Goal: Task Accomplishment & Management: Use online tool/utility

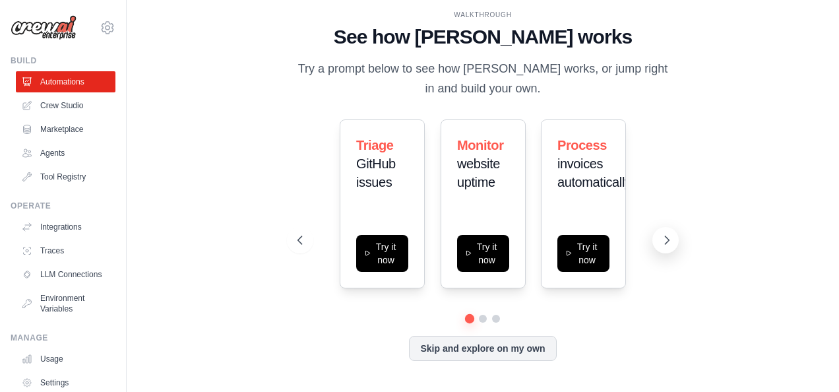
click at [670, 237] on icon at bounding box center [667, 240] width 13 height 13
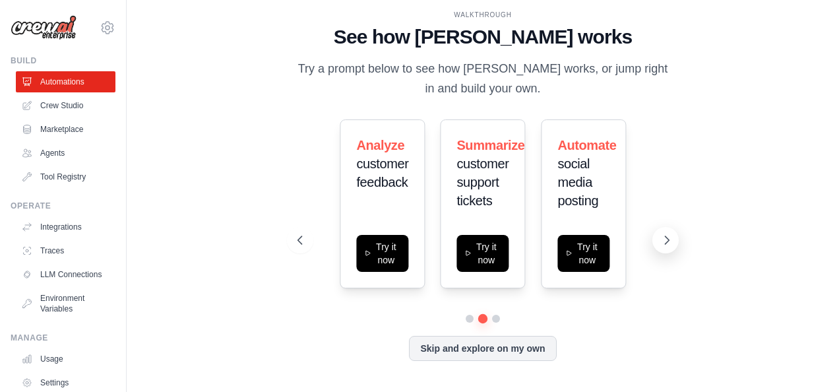
click at [670, 237] on icon at bounding box center [667, 240] width 13 height 13
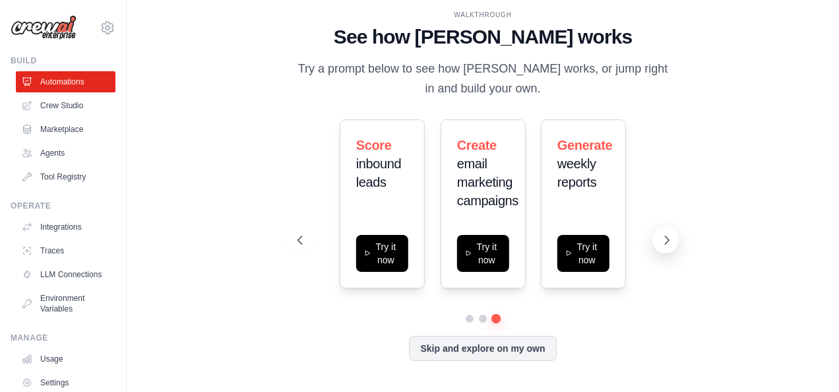
click at [670, 237] on icon at bounding box center [667, 240] width 13 height 13
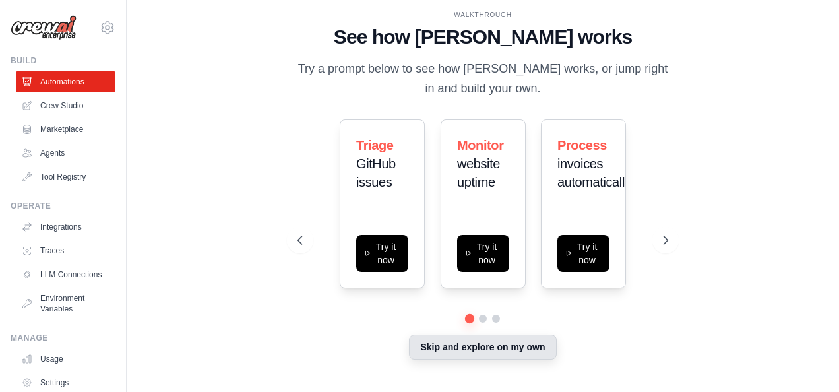
click at [540, 348] on button "Skip and explore on my own" at bounding box center [482, 347] width 147 height 25
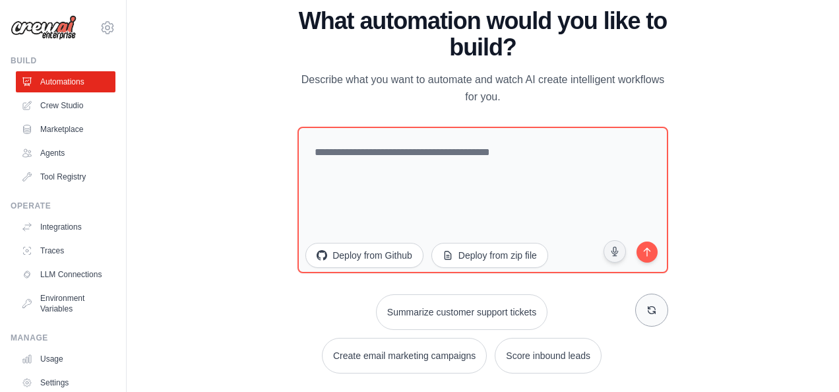
click at [650, 317] on button at bounding box center [651, 310] width 33 height 33
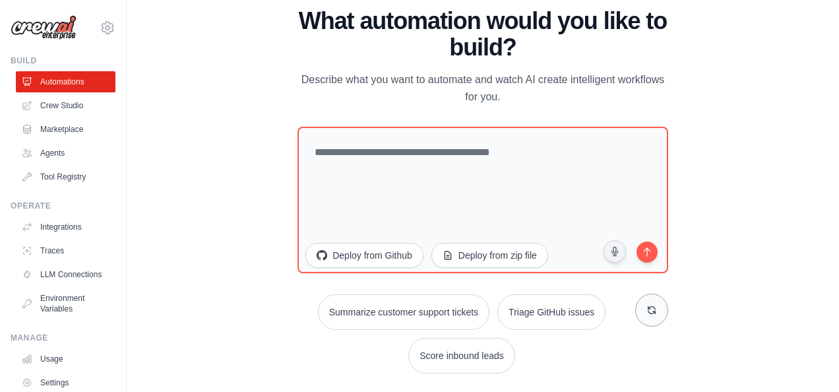
click at [650, 317] on button at bounding box center [651, 310] width 33 height 33
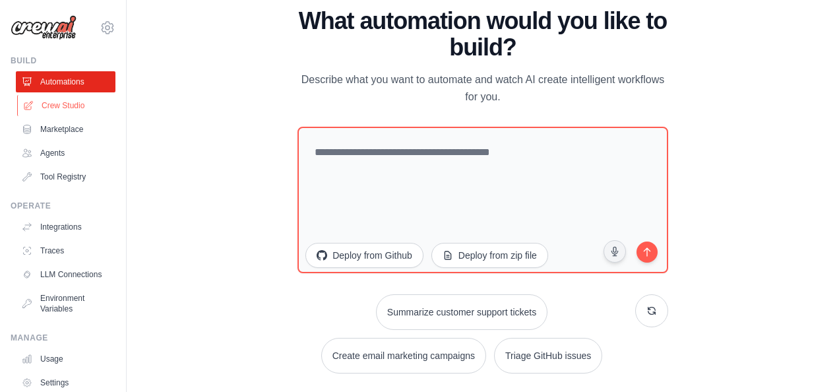
click at [69, 112] on link "Crew Studio" at bounding box center [67, 105] width 100 height 21
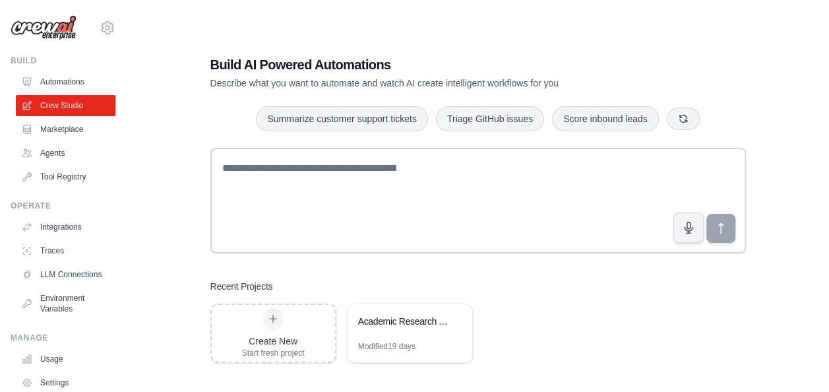
scroll to position [26, 0]
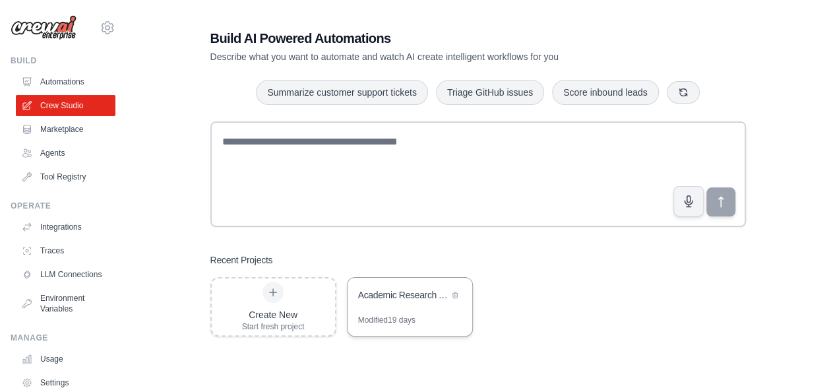
click at [396, 308] on div "Academic Research Automation Crew" at bounding box center [410, 296] width 125 height 37
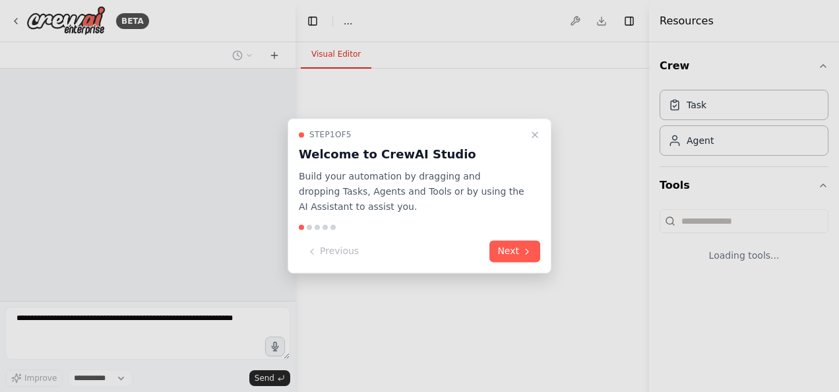
select select "****"
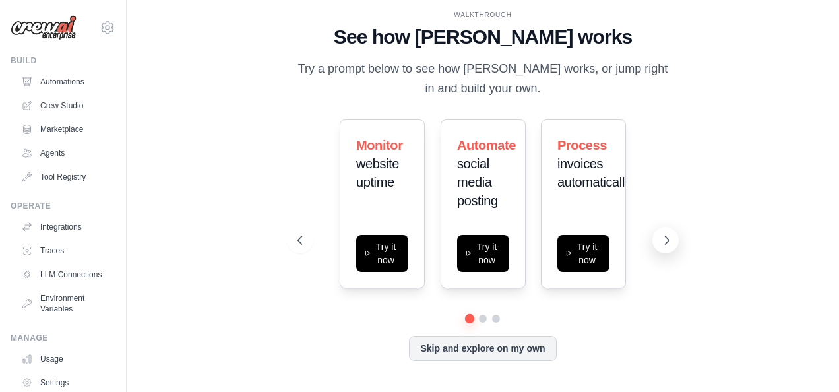
click at [672, 242] on icon at bounding box center [667, 240] width 13 height 13
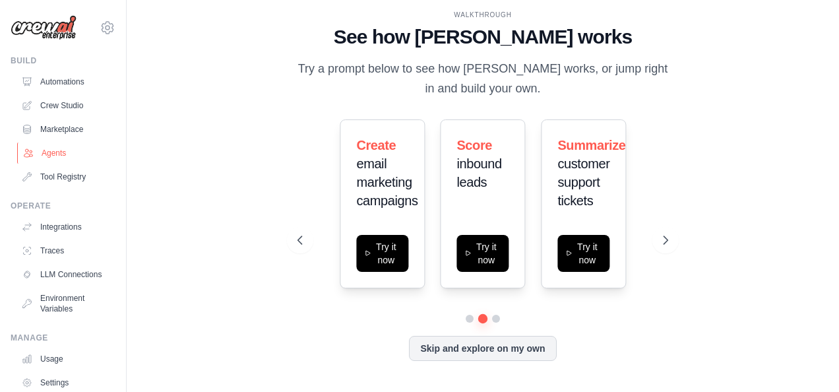
click at [66, 162] on link "Agents" at bounding box center [67, 153] width 100 height 21
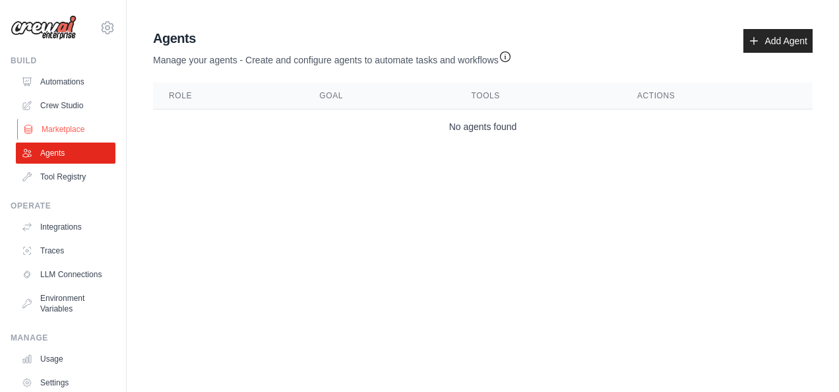
click at [58, 137] on link "Marketplace" at bounding box center [67, 129] width 100 height 21
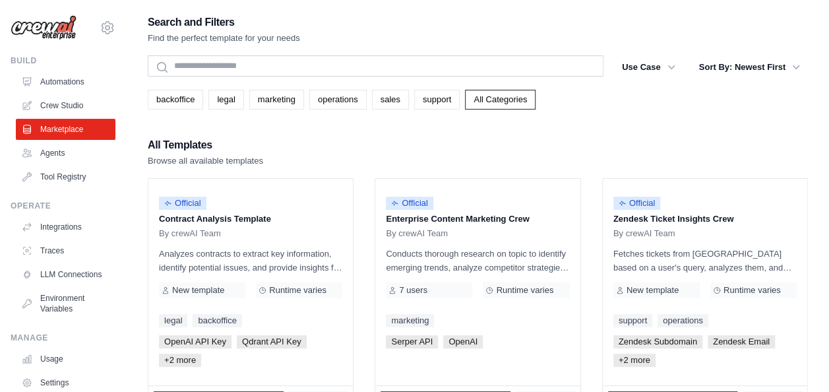
click at [67, 102] on link "Crew Studio" at bounding box center [66, 105] width 100 height 21
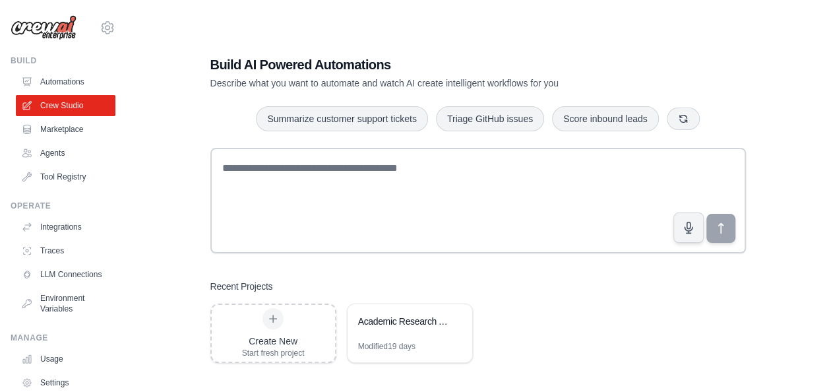
click at [69, 83] on link "Automations" at bounding box center [66, 81] width 100 height 21
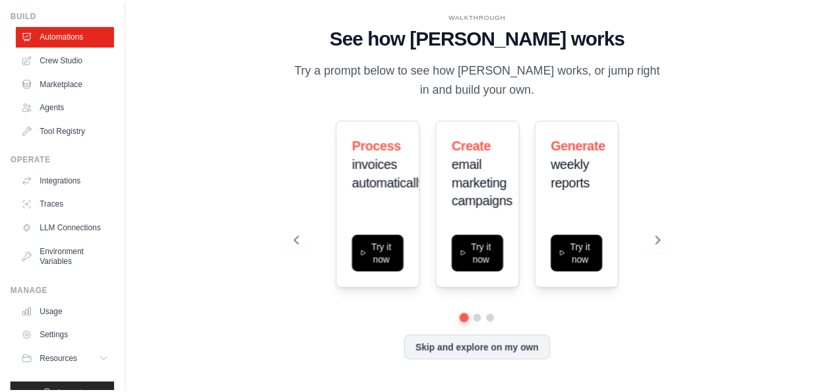
scroll to position [53, 0]
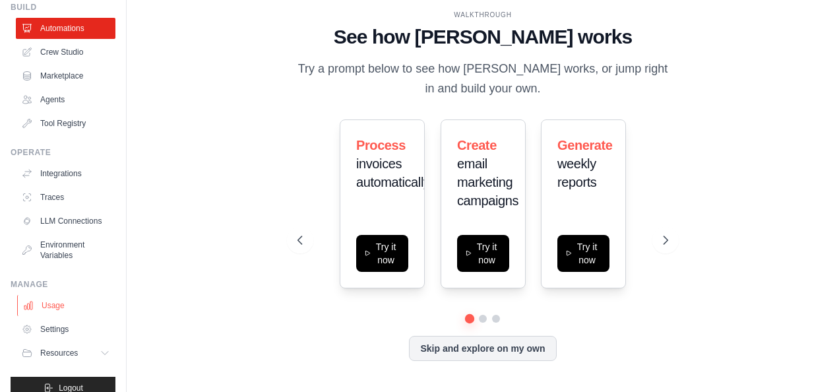
click at [57, 316] on link "Usage" at bounding box center [67, 305] width 100 height 21
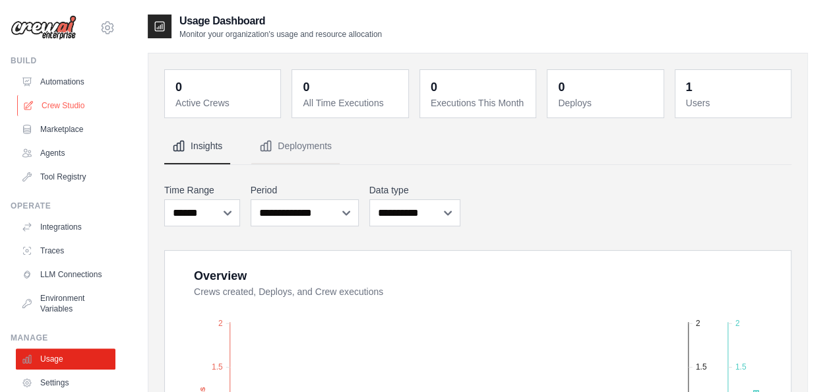
click at [72, 107] on link "Crew Studio" at bounding box center [67, 105] width 100 height 21
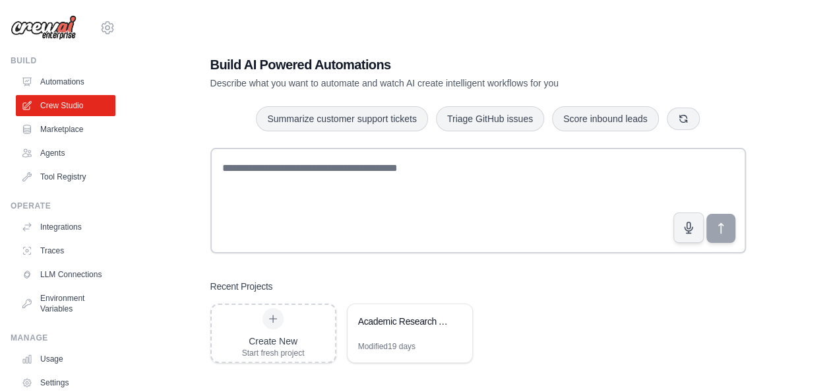
click at [69, 82] on link "Automations" at bounding box center [66, 81] width 100 height 21
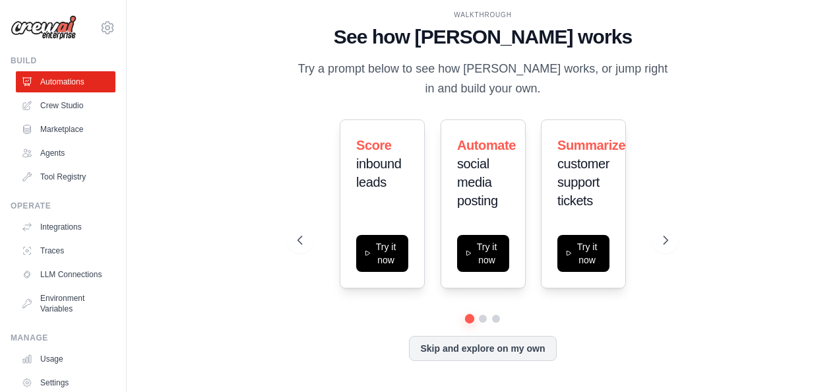
click at [73, 112] on link "Crew Studio" at bounding box center [66, 105] width 100 height 21
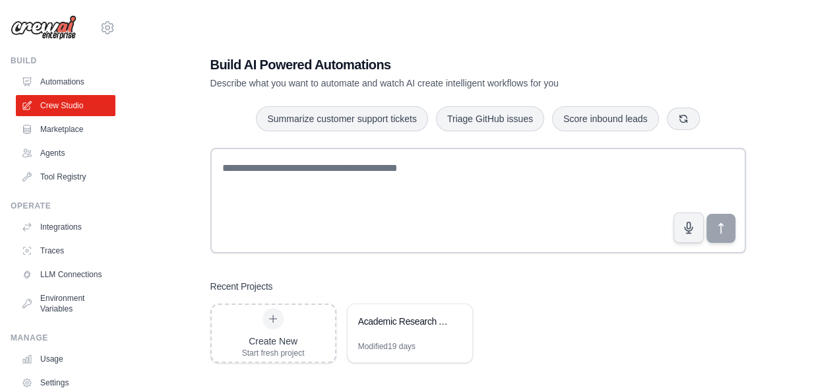
click at [400, 325] on div "Academic Research Automation Crew" at bounding box center [403, 321] width 90 height 13
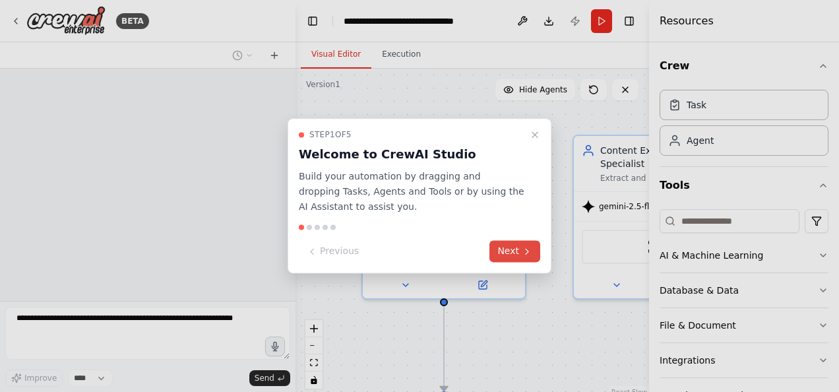
click at [528, 257] on button "Next" at bounding box center [515, 252] width 51 height 22
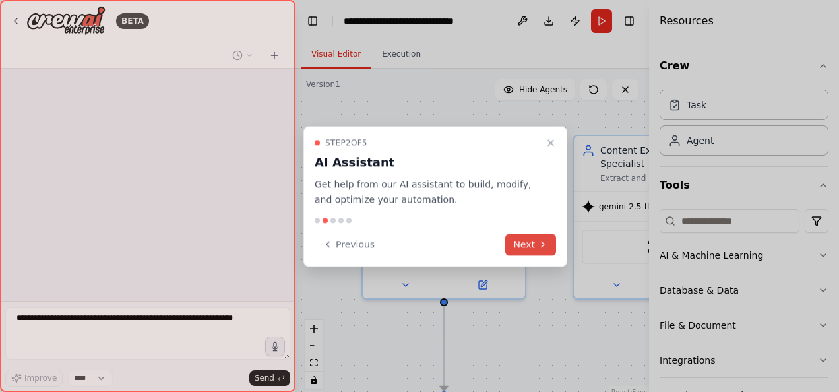
click at [536, 248] on button "Next" at bounding box center [530, 245] width 51 height 22
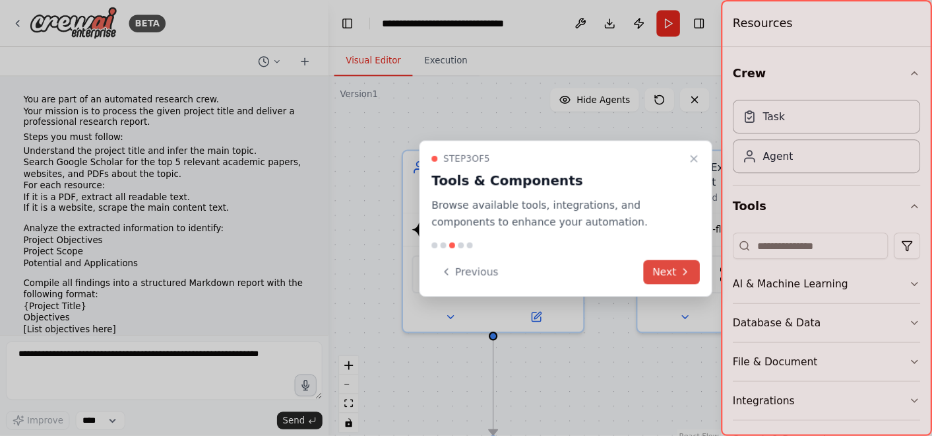
scroll to position [7637, 0]
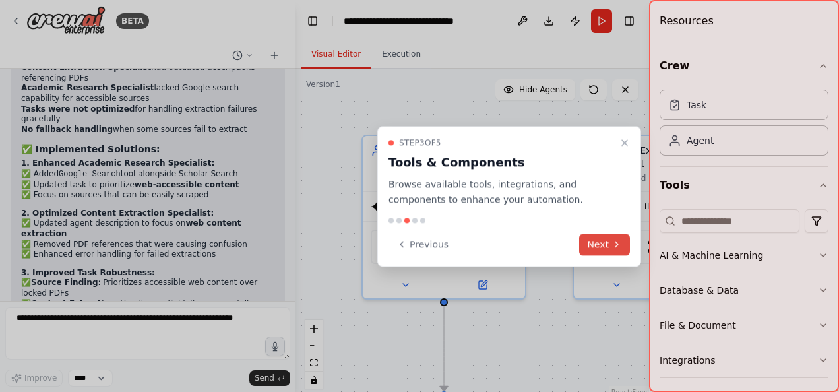
click at [593, 247] on button "Next" at bounding box center [604, 245] width 51 height 22
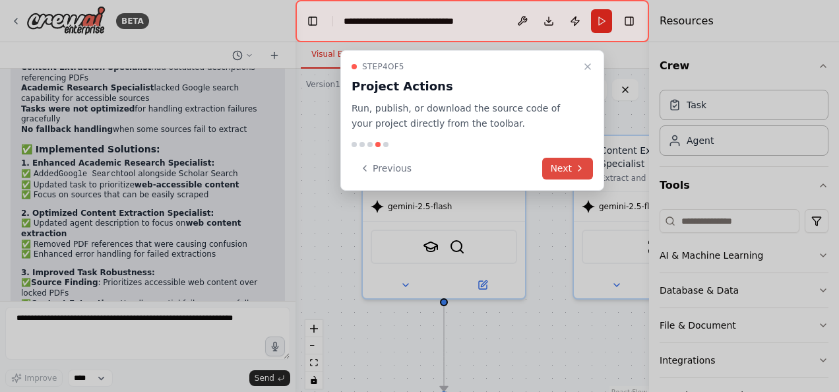
click at [566, 172] on button "Next" at bounding box center [567, 169] width 51 height 22
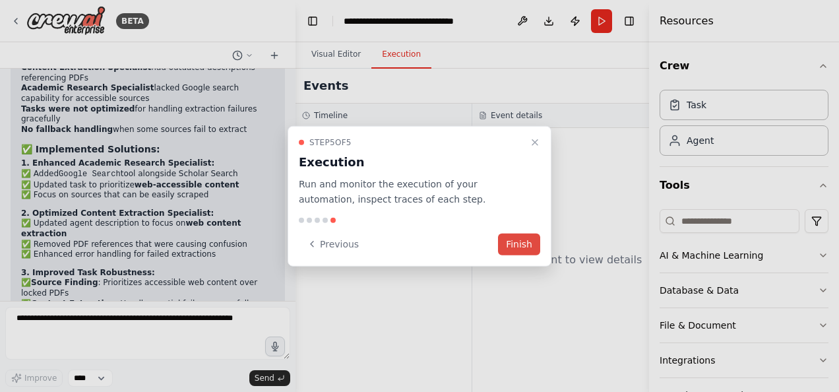
click at [521, 238] on button "Finish" at bounding box center [519, 244] width 42 height 22
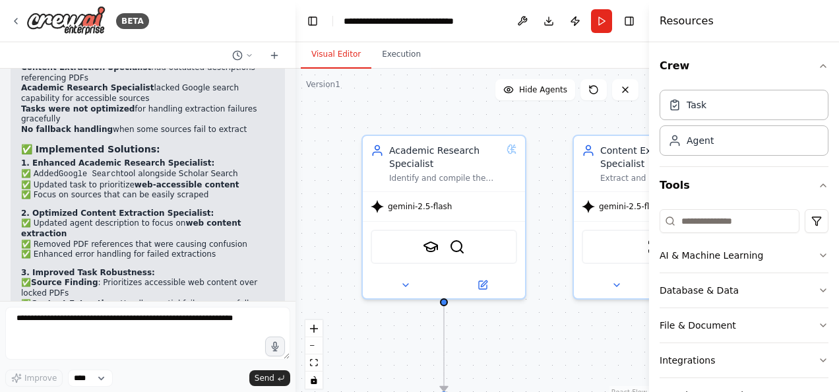
click at [554, 193] on div ".deletable-edge-delete-btn { width: 20px; height: 20px; border: 0px solid #ffff…" at bounding box center [473, 234] width 354 height 330
click at [629, 25] on button "Toggle Right Sidebar" at bounding box center [629, 21] width 18 height 18
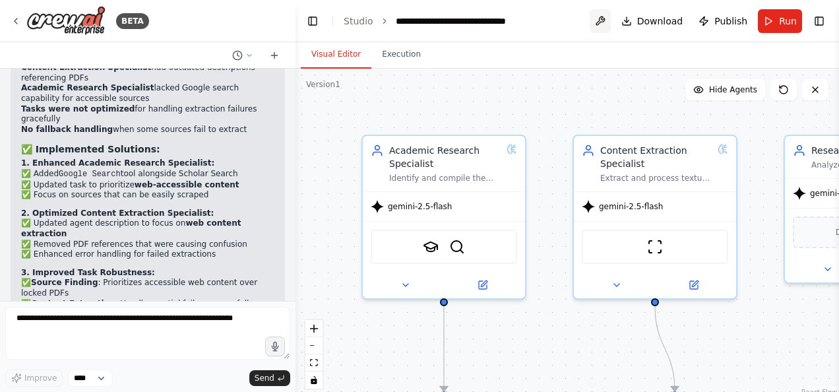
click at [607, 23] on button at bounding box center [600, 21] width 21 height 24
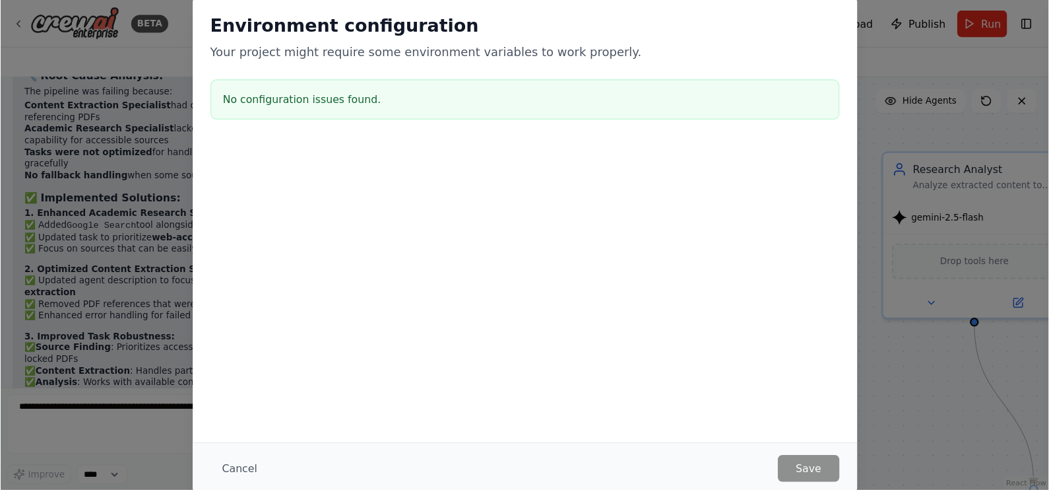
scroll to position [7580, 0]
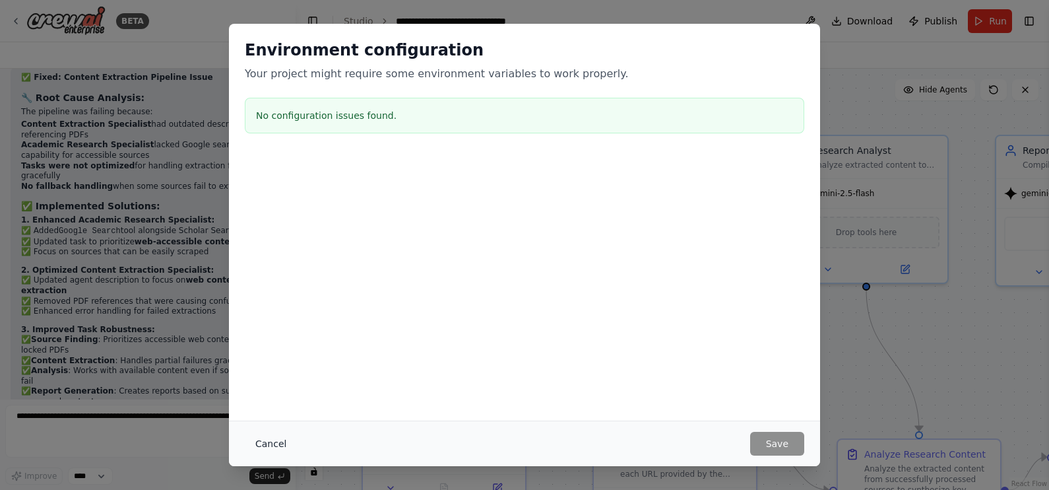
click at [257, 391] on button "Cancel" at bounding box center [271, 444] width 52 height 24
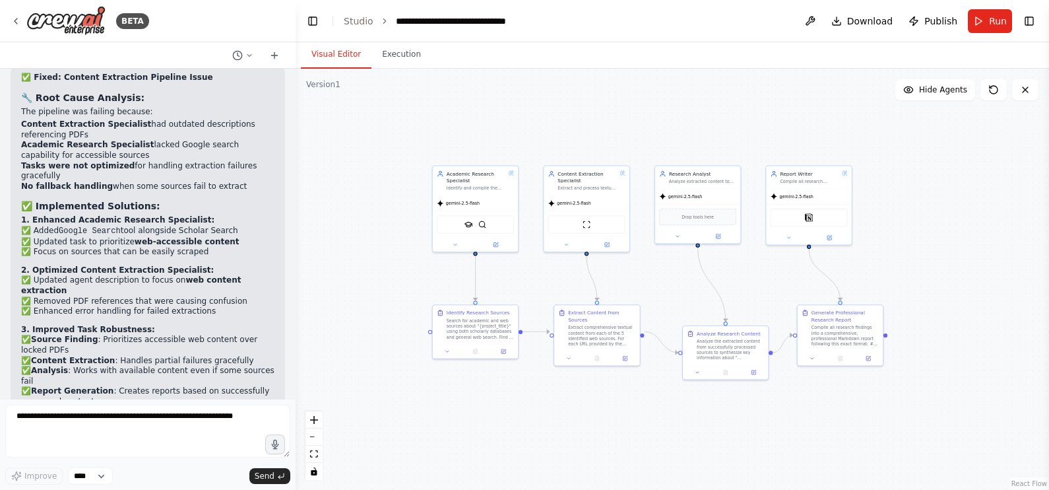
drag, startPoint x: 766, startPoint y: 281, endPoint x: 666, endPoint y: 277, distance: 99.7
click at [666, 277] on div ".deletable-edge-delete-btn { width: 20px; height: 20px; border: 0px solid #ffff…" at bounding box center [673, 279] width 754 height 421
click at [839, 85] on span "Hide Agents" at bounding box center [943, 89] width 48 height 11
click at [839, 85] on span "Show Agents" at bounding box center [941, 89] width 51 height 11
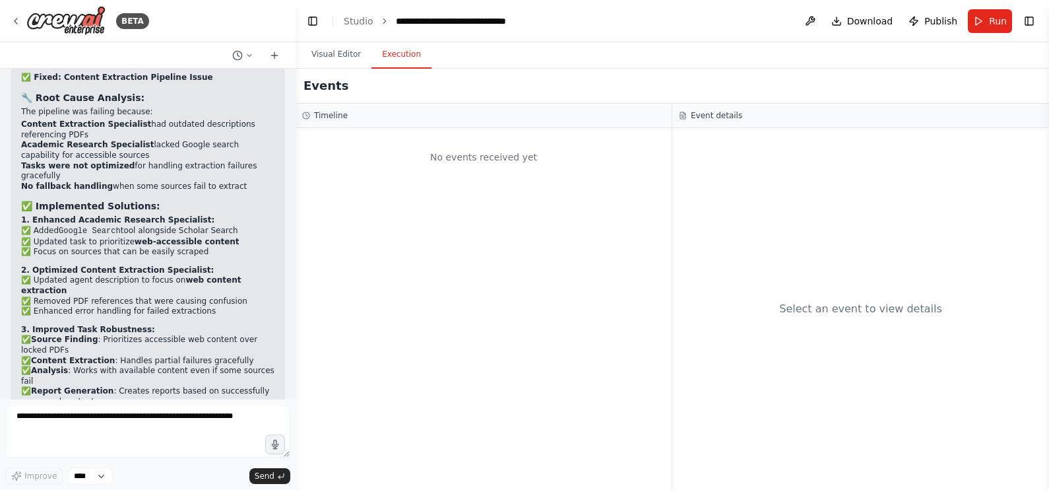
click at [397, 58] on button "Execution" at bounding box center [402, 55] width 60 height 28
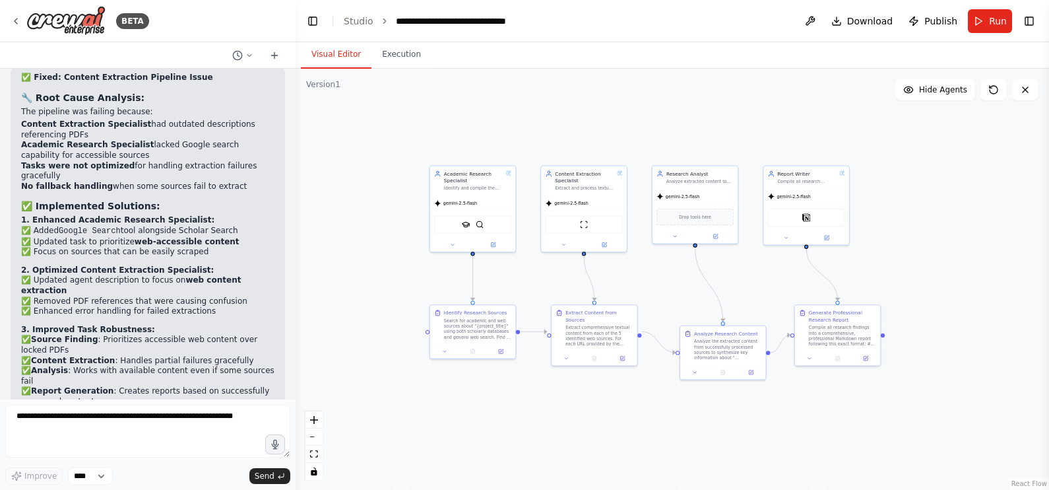
click at [340, 63] on button "Visual Editor" at bounding box center [336, 55] width 71 height 28
click at [471, 191] on div "Academic Research Specialist Identify and compile the most relevant academic pa…" at bounding box center [473, 178] width 86 height 29
click at [452, 240] on icon at bounding box center [452, 242] width 5 height 5
click at [554, 325] on icon "button" at bounding box center [554, 323] width 5 height 5
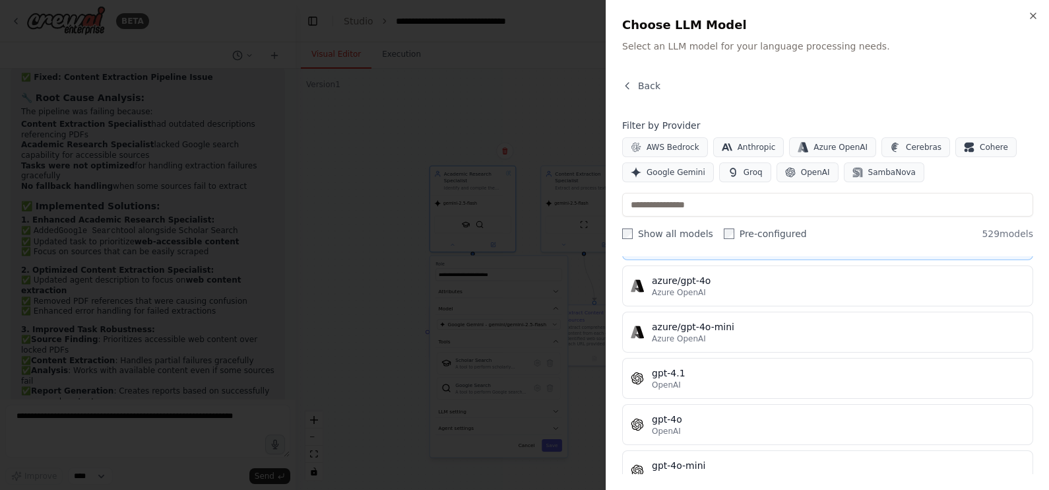
scroll to position [0, 0]
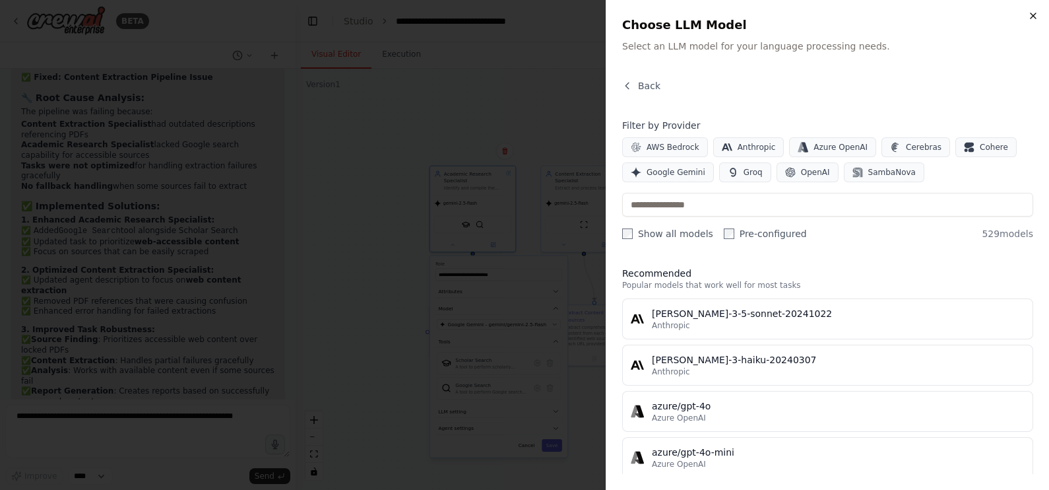
click at [839, 19] on icon "button" at bounding box center [1033, 16] width 11 height 11
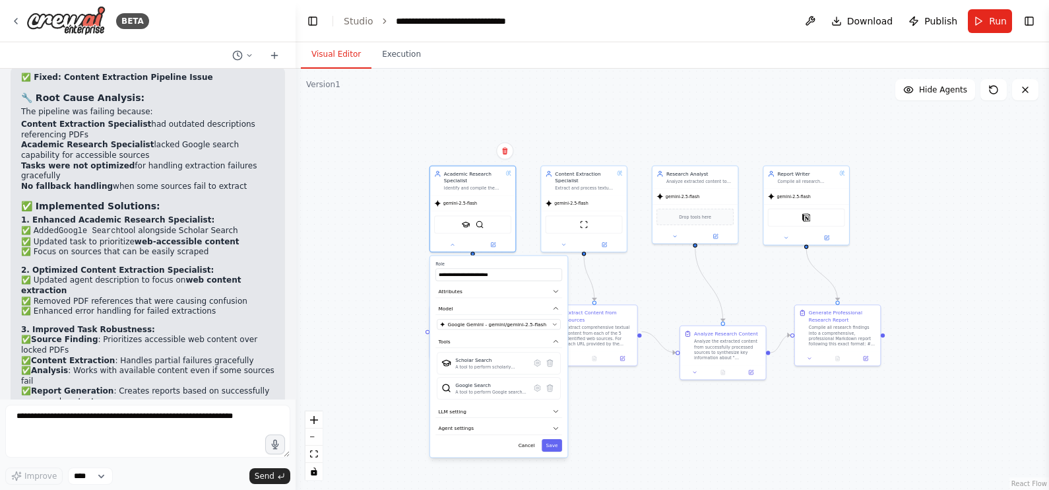
click at [680, 114] on div ".deletable-edge-delete-btn { width: 20px; height: 20px; border: 0px solid #ffff…" at bounding box center [673, 279] width 754 height 421
click at [839, 24] on button "Run" at bounding box center [990, 21] width 44 height 24
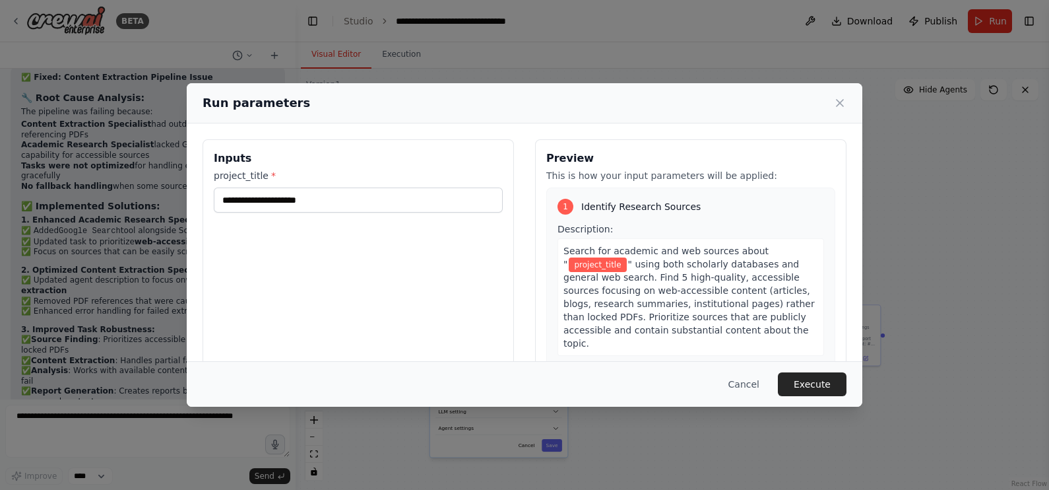
click at [408, 317] on div "Inputs project_title *" at bounding box center [358, 295] width 311 height 313
click at [422, 193] on input "project_title *" at bounding box center [358, 199] width 289 height 25
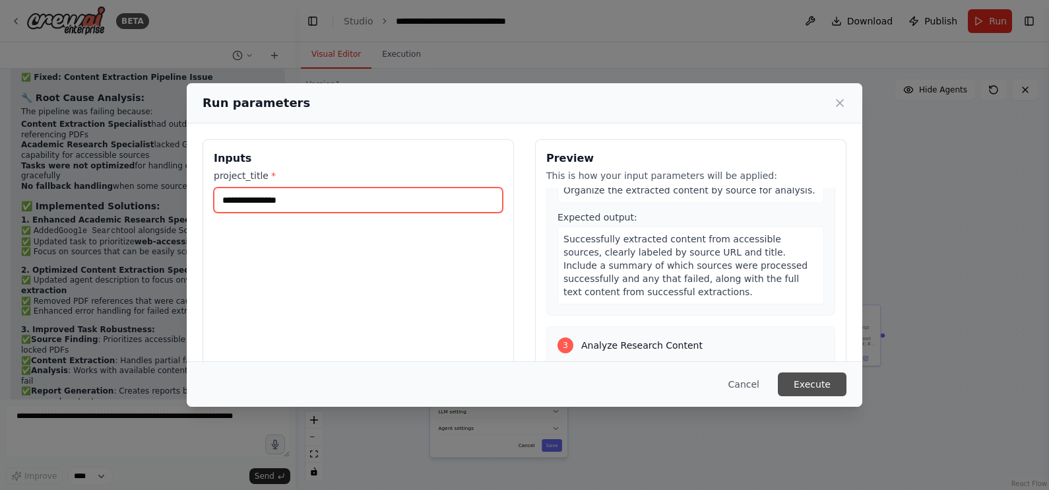
scroll to position [468, 0]
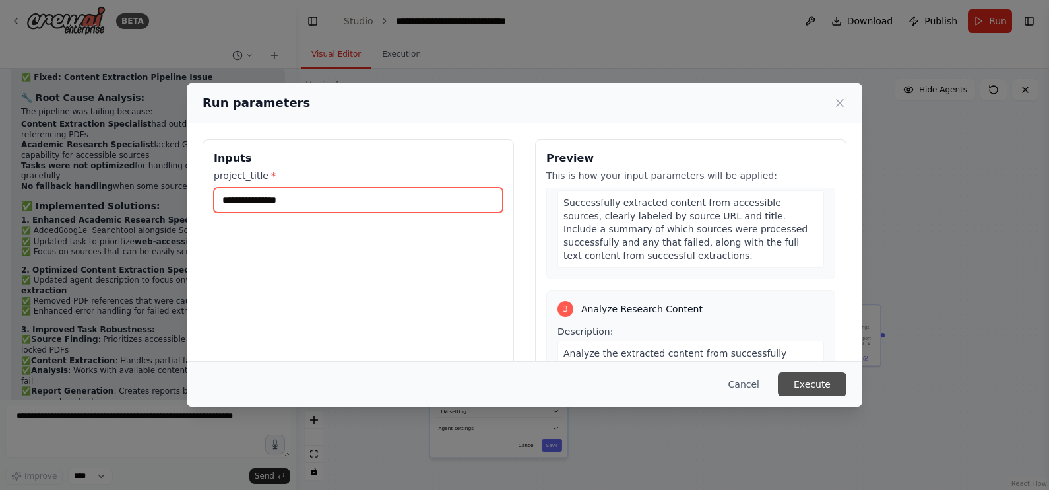
type input "**********"
click at [818, 389] on button "Execute" at bounding box center [812, 384] width 69 height 24
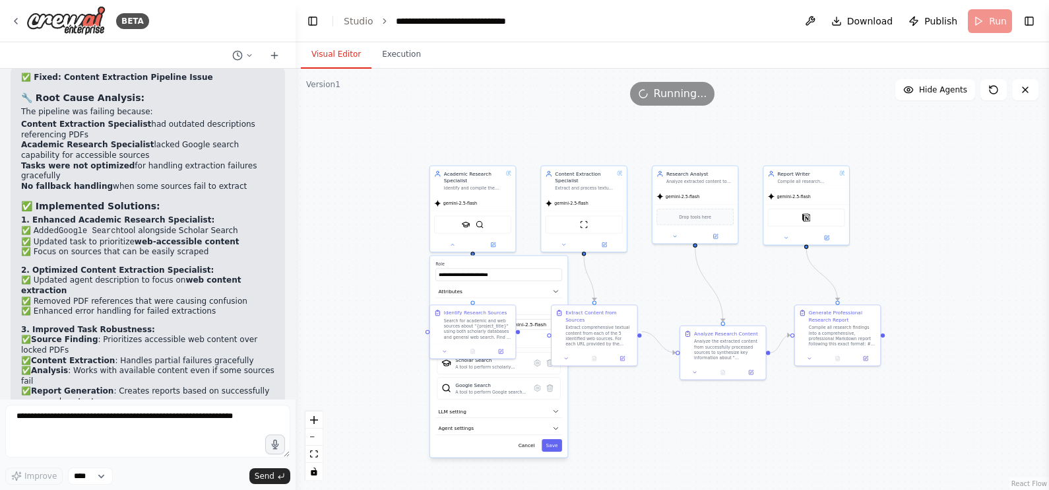
click at [618, 391] on div ".deletable-edge-delete-btn { width: 20px; height: 20px; border: 0px solid #ffff…" at bounding box center [673, 279] width 754 height 421
click at [524, 391] on button "Cancel" at bounding box center [526, 445] width 25 height 13
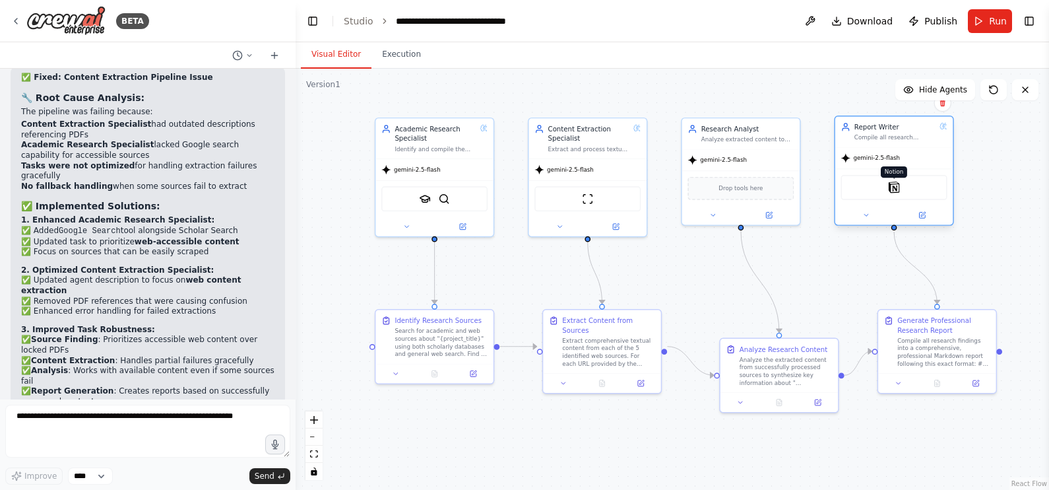
click at [839, 188] on img at bounding box center [893, 186] width 11 height 11
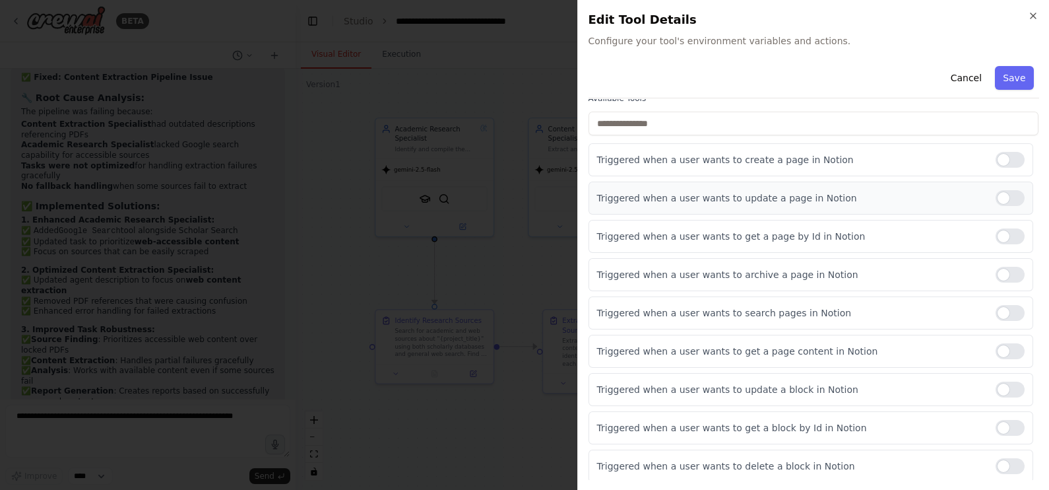
scroll to position [0, 0]
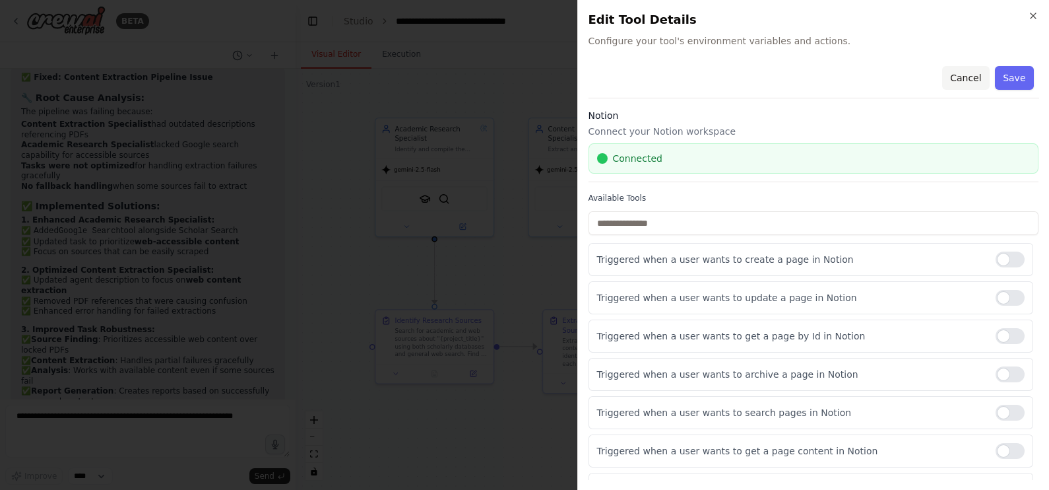
click at [839, 86] on button "Cancel" at bounding box center [965, 78] width 47 height 24
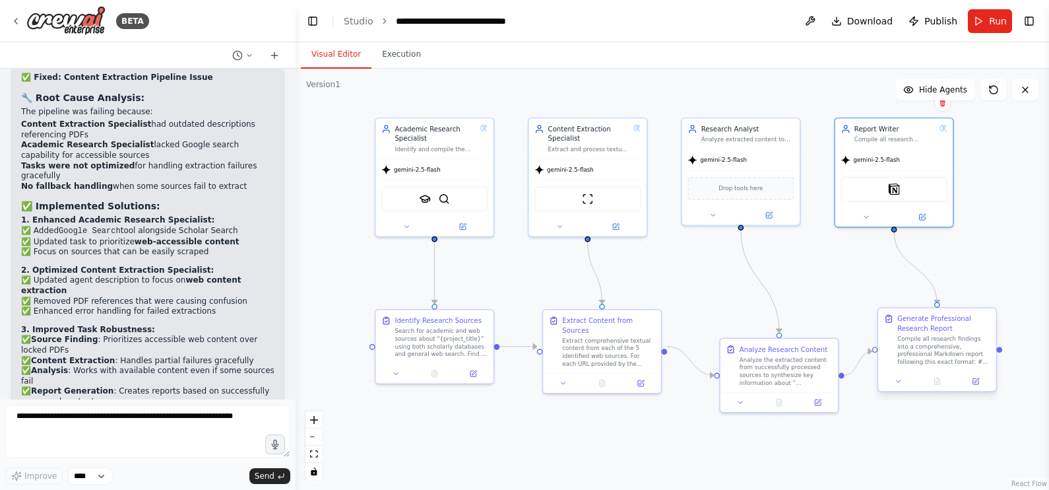
click at [839, 340] on div "Compile all research findings into a comprehensive, professional Markdown repor…" at bounding box center [943, 350] width 93 height 30
click at [839, 327] on div "Generate Professional Research Report" at bounding box center [943, 322] width 93 height 19
click at [839, 390] on div at bounding box center [936, 381] width 117 height 20
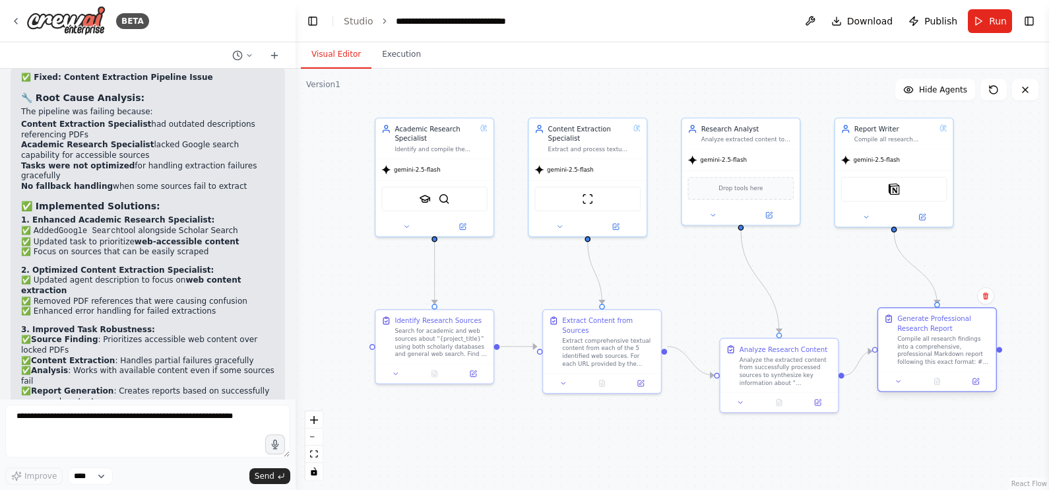
click at [839, 388] on div at bounding box center [936, 381] width 117 height 20
click at [839, 307] on div "Generate Professional Research Report Compile all research findings into a comp…" at bounding box center [937, 349] width 119 height 84
click at [839, 323] on div "Generate Professional Research Report Compile all research findings into a comp…" at bounding box center [937, 338] width 106 height 51
click at [839, 332] on div "Generate Professional Research Report" at bounding box center [943, 322] width 93 height 19
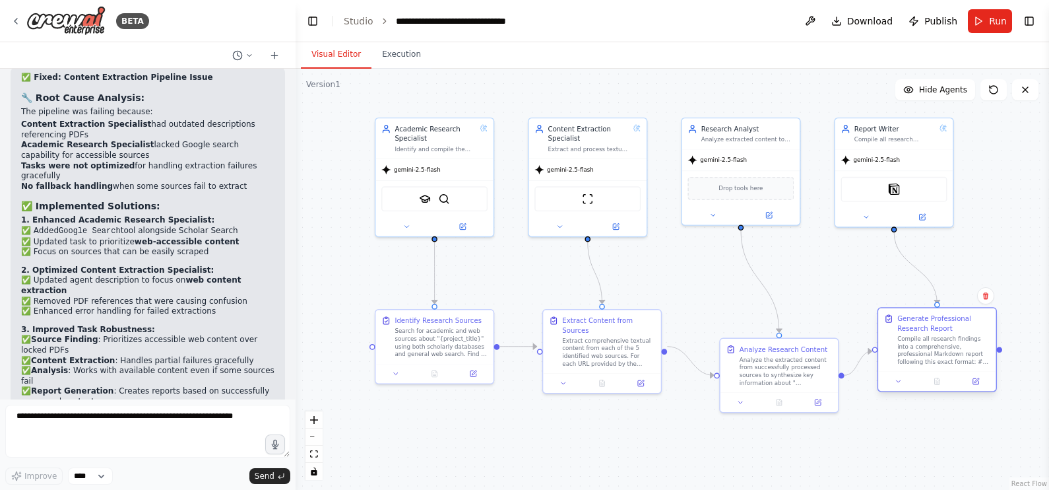
click at [839, 332] on div "Generate Professional Research Report" at bounding box center [943, 322] width 93 height 19
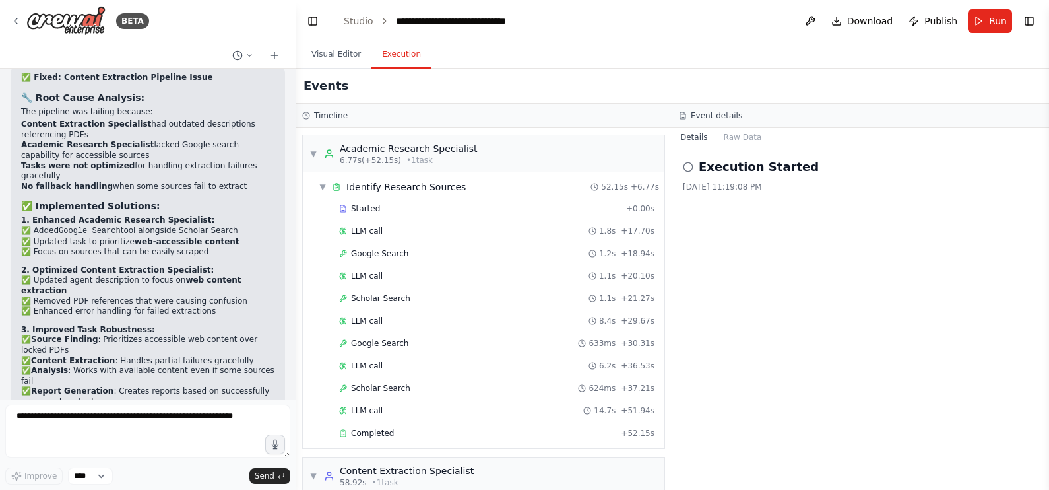
click at [379, 63] on button "Execution" at bounding box center [402, 55] width 60 height 28
click at [312, 153] on span "▼" at bounding box center [313, 153] width 8 height 11
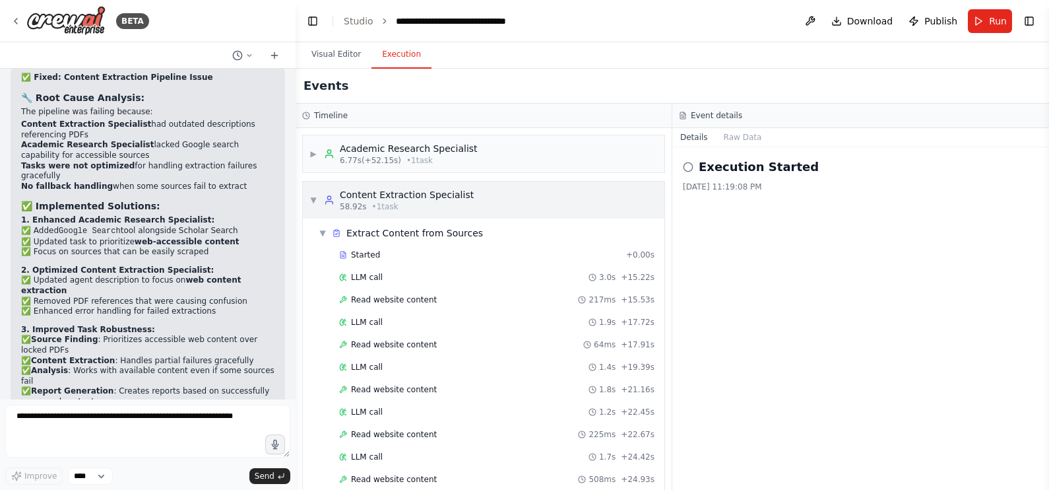
click at [313, 195] on span "▼" at bounding box center [313, 200] width 8 height 11
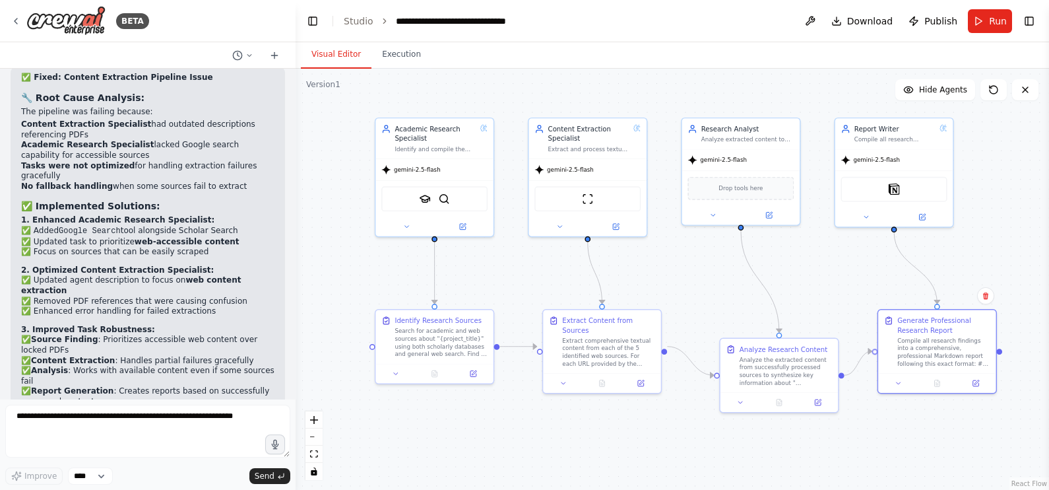
click at [339, 56] on button "Visual Editor" at bounding box center [336, 55] width 71 height 28
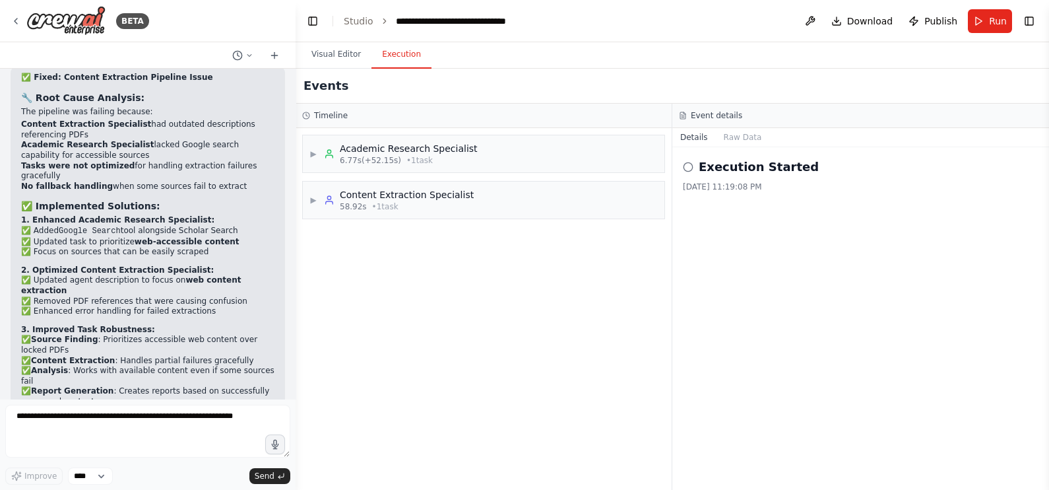
click at [407, 54] on button "Execution" at bounding box center [402, 55] width 60 height 28
click at [329, 205] on icon at bounding box center [329, 200] width 11 height 11
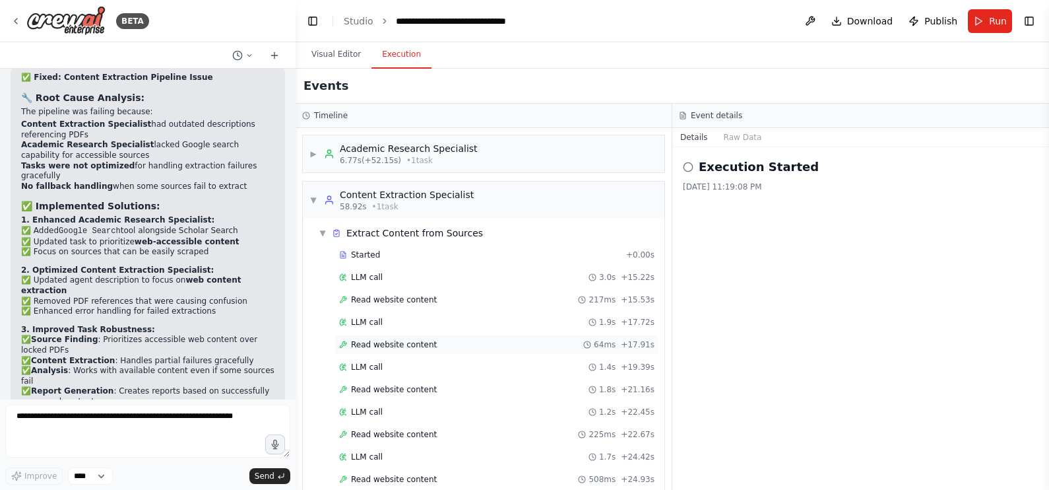
scroll to position [38, 0]
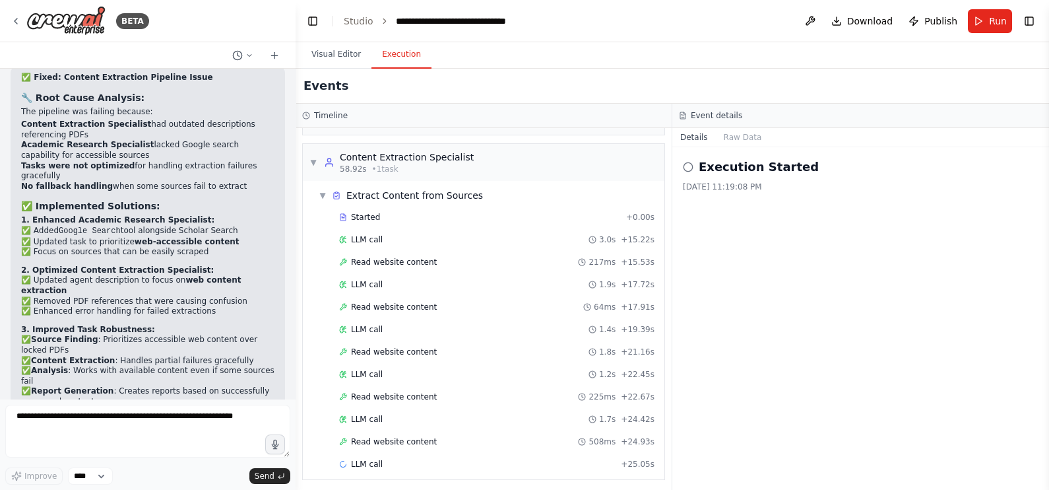
click at [690, 166] on icon at bounding box center [688, 167] width 11 height 11
click at [740, 132] on button "Raw Data" at bounding box center [743, 137] width 54 height 18
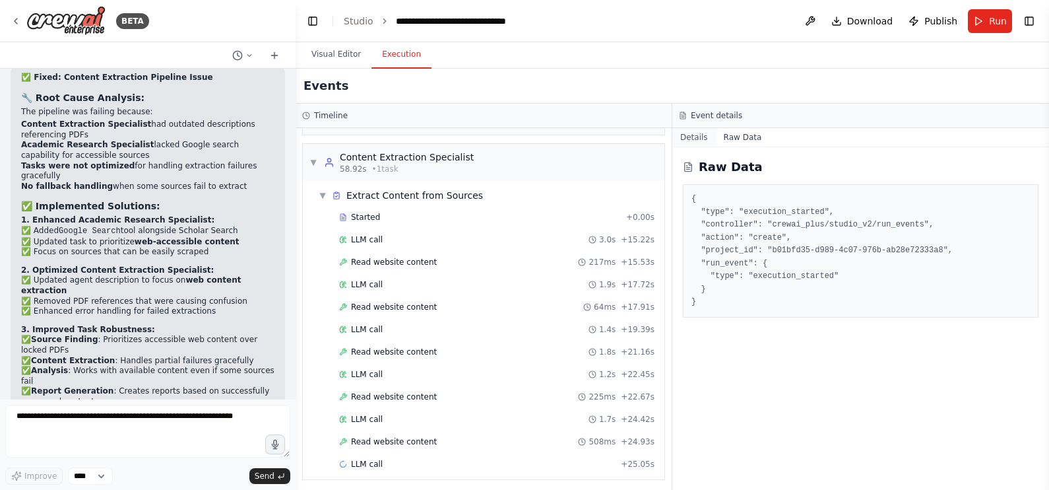
click at [699, 135] on button "Details" at bounding box center [694, 137] width 44 height 18
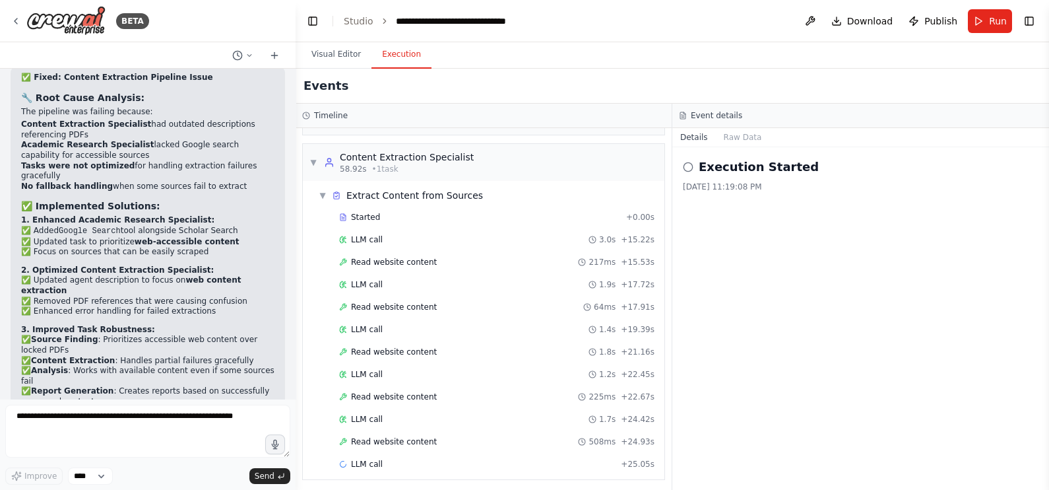
click at [410, 391] on div "Started + 0.00s LLM call 3.0s + 15.22s Read website content 217ms + 15.53s LLM …" at bounding box center [488, 341] width 351 height 269
click at [408, 391] on div "LLM call + 25.05s" at bounding box center [496, 464] width 315 height 11
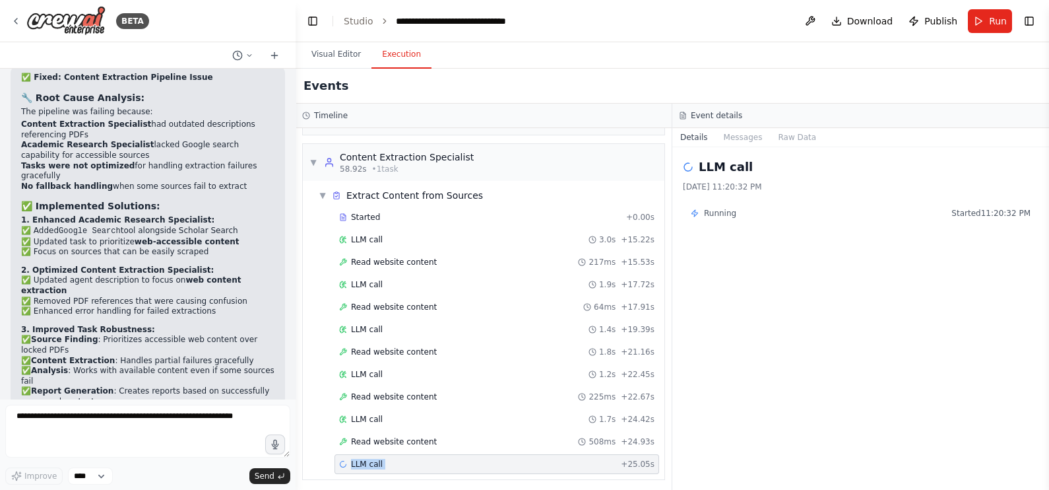
click at [408, 391] on div "LLM call + 25.05s" at bounding box center [496, 464] width 315 height 11
click at [729, 218] on div "Running Started 11:20:32 PM" at bounding box center [861, 213] width 356 height 21
click at [754, 132] on button "Messages" at bounding box center [743, 137] width 55 height 18
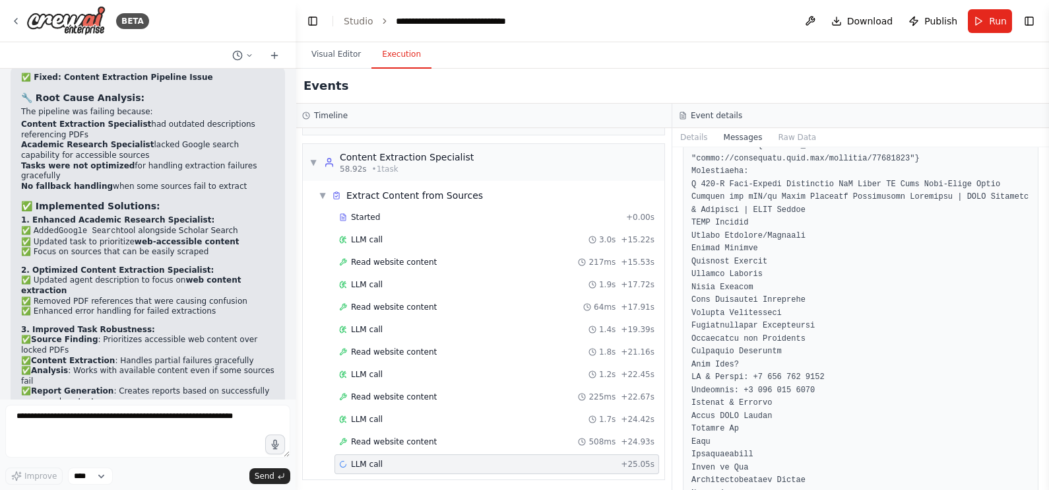
scroll to position [6608, 0]
click at [785, 130] on button "Raw Data" at bounding box center [797, 137] width 54 height 18
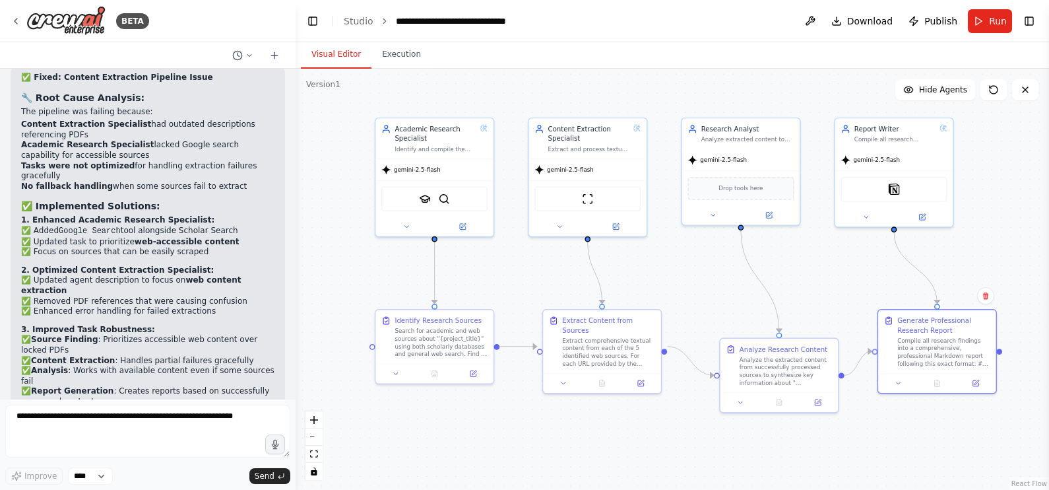
click at [337, 61] on button "Visual Editor" at bounding box center [336, 55] width 71 height 28
click at [436, 333] on div "Search for academic and web sources about "{project_title}" using both scholarl…" at bounding box center [441, 340] width 93 height 30
click at [452, 323] on div "Identify Research Sources" at bounding box center [438, 318] width 87 height 10
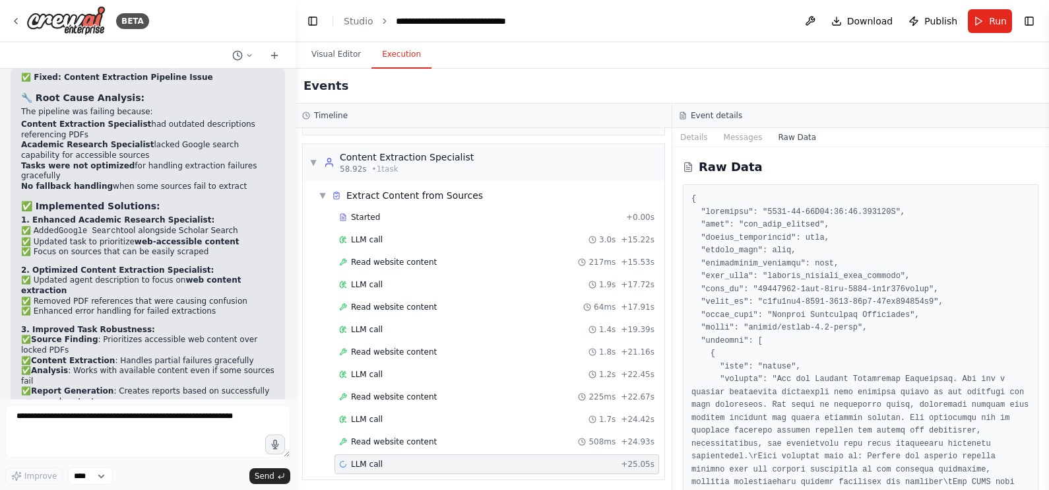
click at [399, 54] on button "Execution" at bounding box center [402, 55] width 60 height 28
click at [386, 167] on span "• 1 task" at bounding box center [385, 169] width 26 height 11
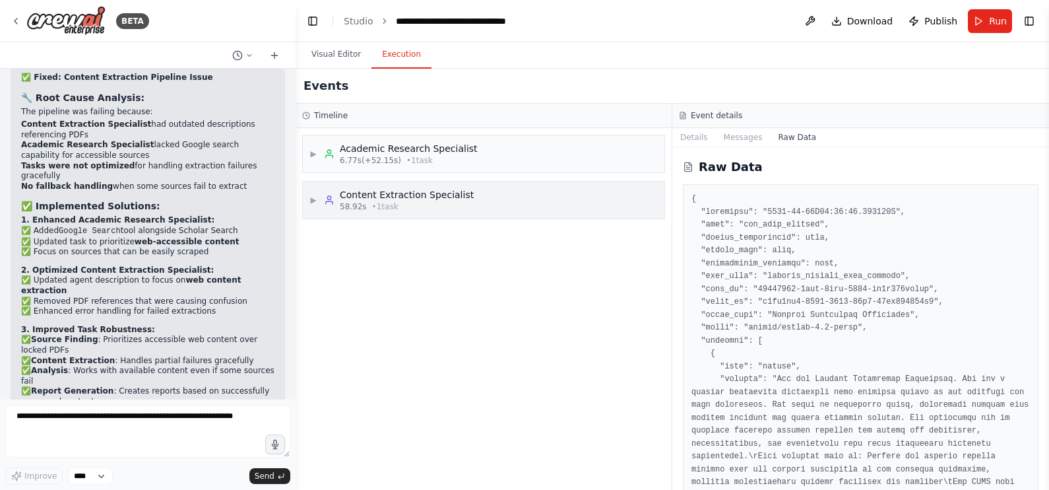
click at [386, 167] on div "▶ Academic Research Specialist 6.77s (+52.15s) • 1 task" at bounding box center [484, 153] width 362 height 37
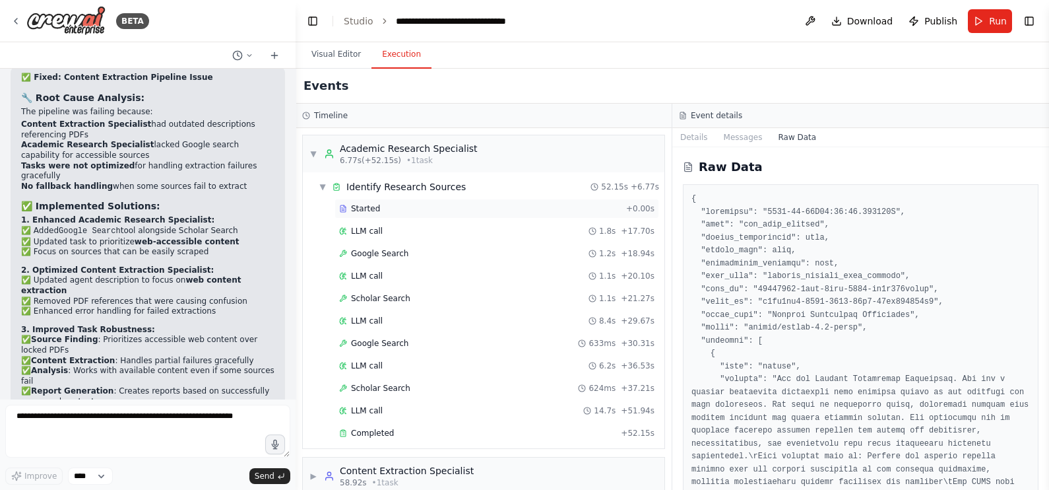
click at [372, 214] on div "Started + 0.00s" at bounding box center [497, 209] width 325 height 20
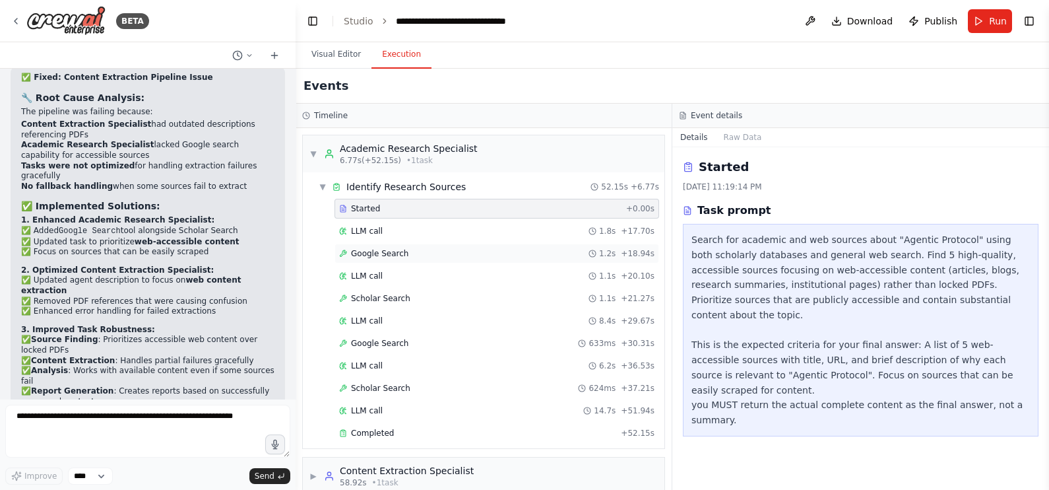
click at [391, 252] on span "Google Search" at bounding box center [379, 253] width 57 height 11
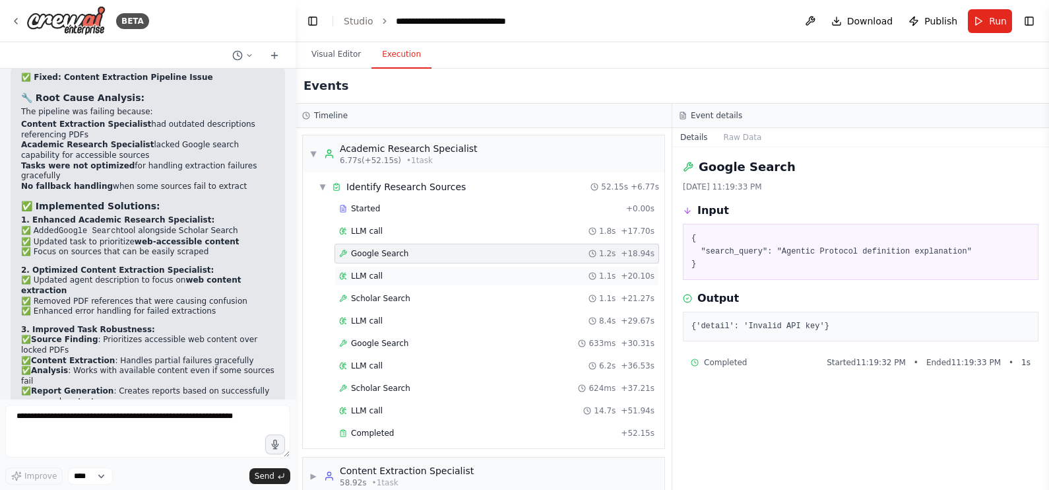
click at [396, 266] on div "LLM call 1.1s + 20.10s" at bounding box center [497, 276] width 325 height 20
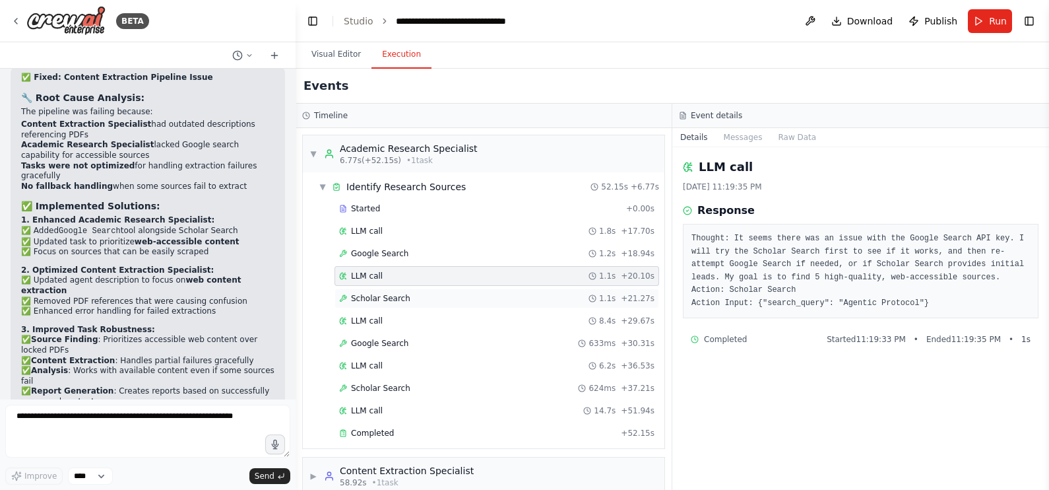
click at [399, 294] on span "Scholar Search" at bounding box center [380, 298] width 59 height 11
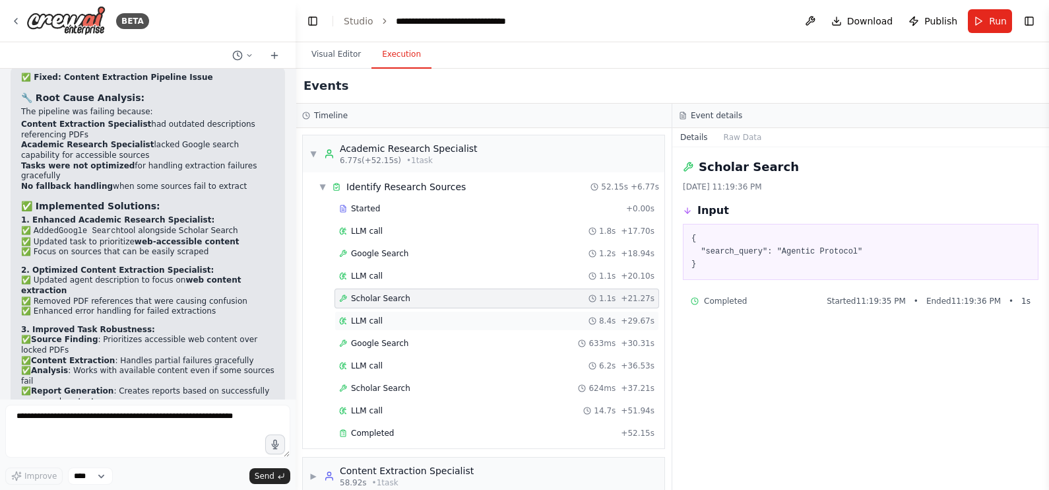
click at [399, 317] on div "LLM call 8.4s + 29.67s" at bounding box center [496, 320] width 315 height 11
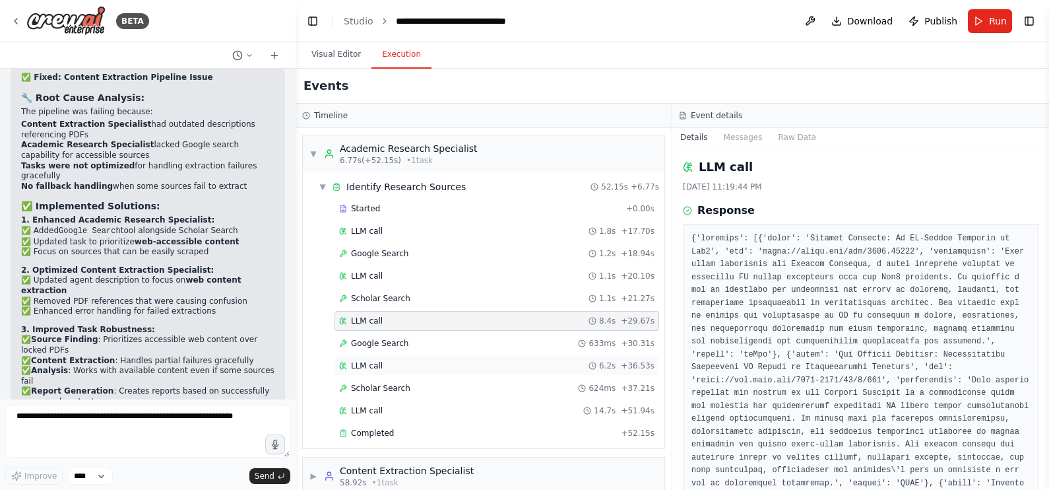
click at [402, 356] on div "LLM call 6.2s + 36.53s" at bounding box center [497, 366] width 325 height 20
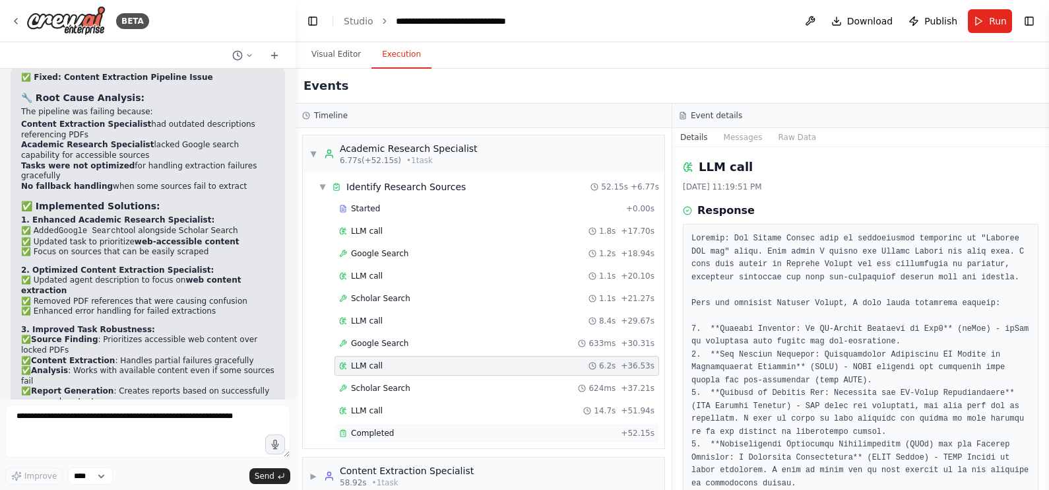
click at [397, 391] on div "Completed + 52.15s" at bounding box center [497, 433] width 325 height 20
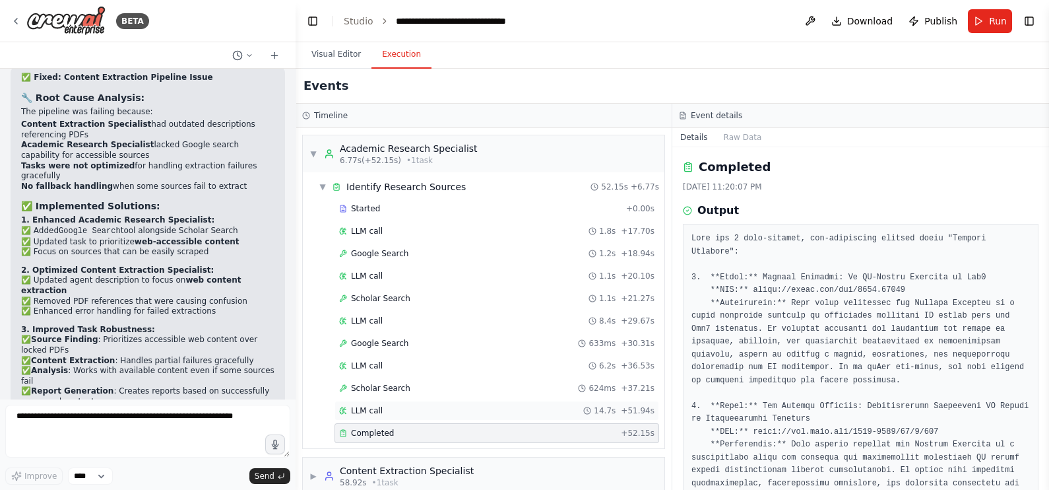
click at [417, 391] on div "LLM call 14.7s + 51.94s" at bounding box center [497, 411] width 325 height 20
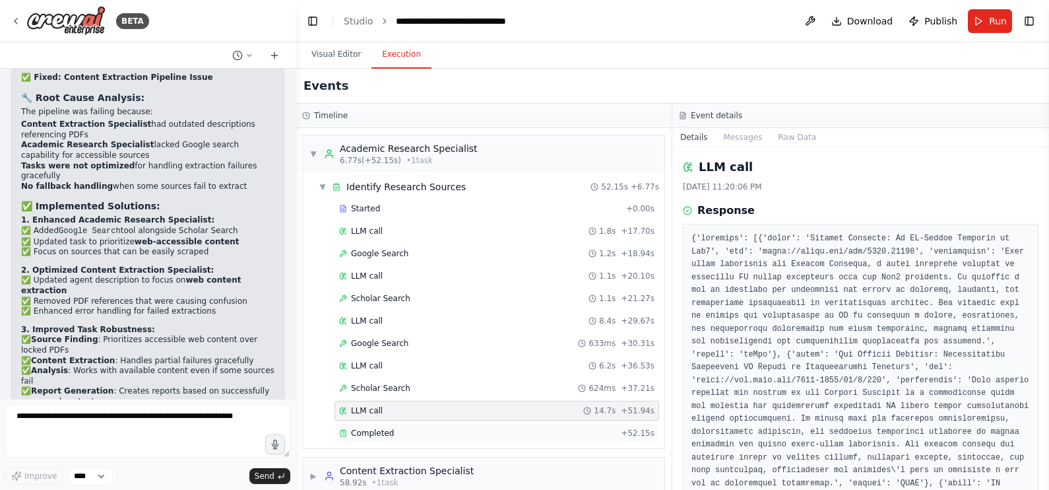
click at [432, 391] on div "Completed" at bounding box center [477, 433] width 276 height 11
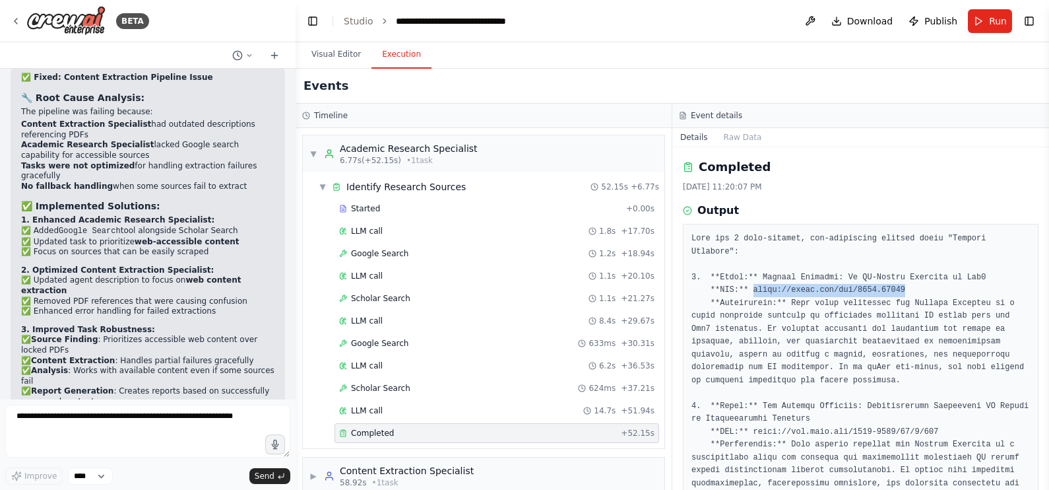
drag, startPoint x: 747, startPoint y: 274, endPoint x: 895, endPoint y: 272, distance: 148.5
copy pre "https://arxiv.org/abs/2405.00681"
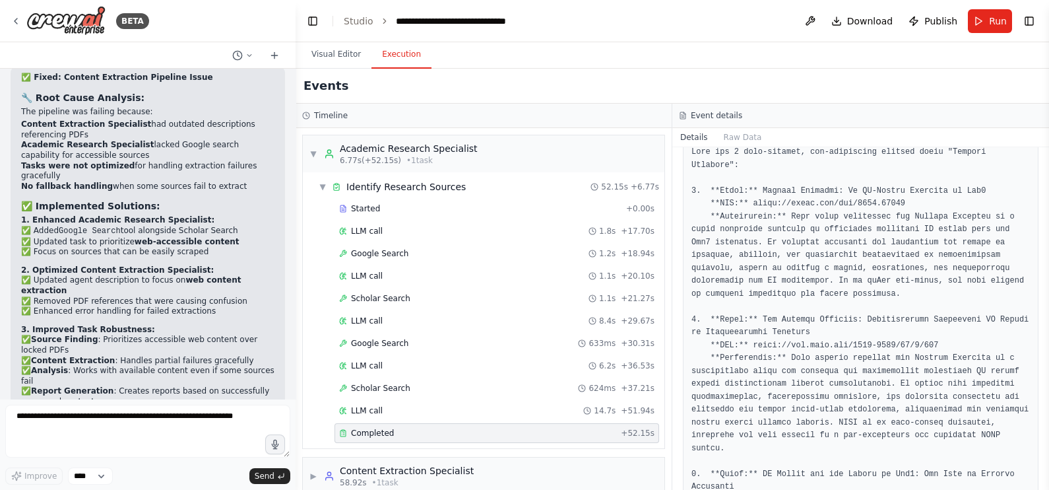
scroll to position [89, 0]
drag, startPoint x: 744, startPoint y: 326, endPoint x: 923, endPoint y: 325, distance: 179.5
copy pre "https://www.mdpi.com/2078-2489/15/3/108"
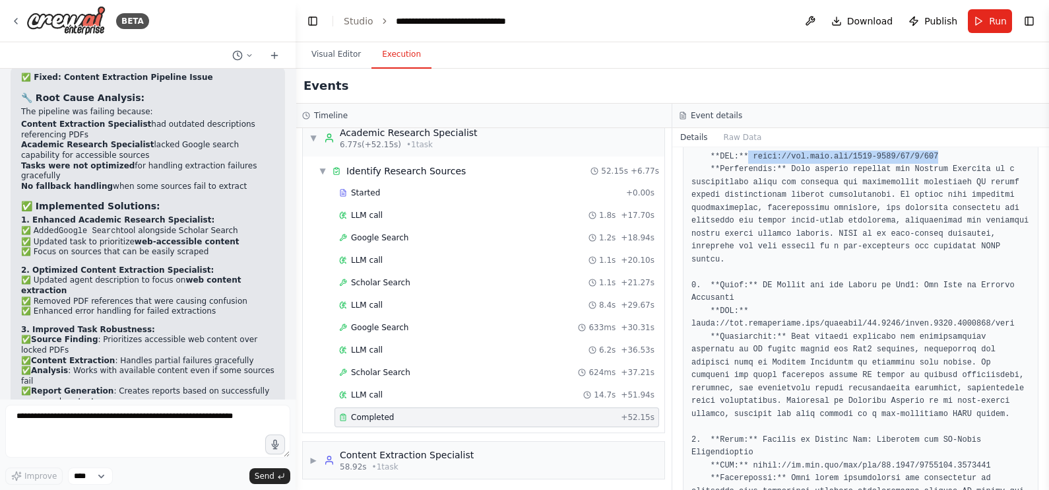
scroll to position [505, 0]
